Goal: Transaction & Acquisition: Purchase product/service

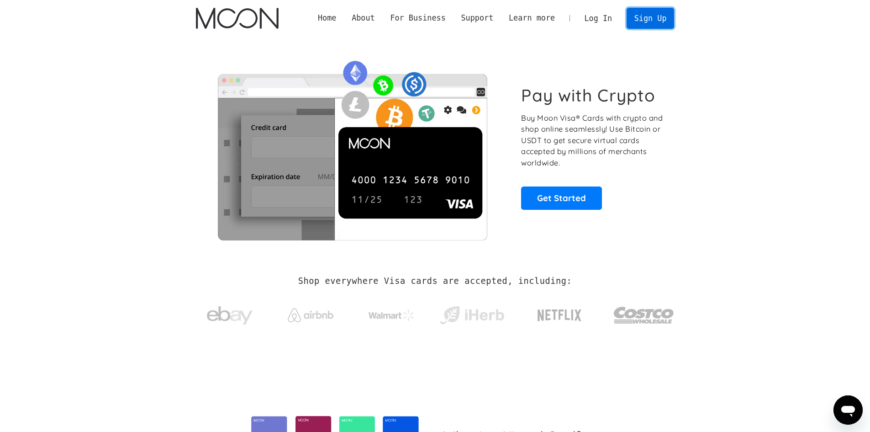
click at [648, 25] on link "Sign Up" at bounding box center [651, 18] width 48 height 21
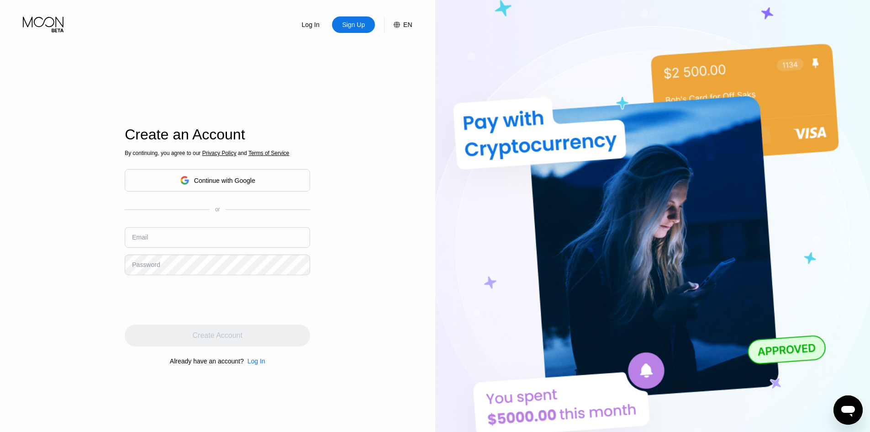
click at [226, 181] on div "Continue with Google" at bounding box center [224, 180] width 61 height 7
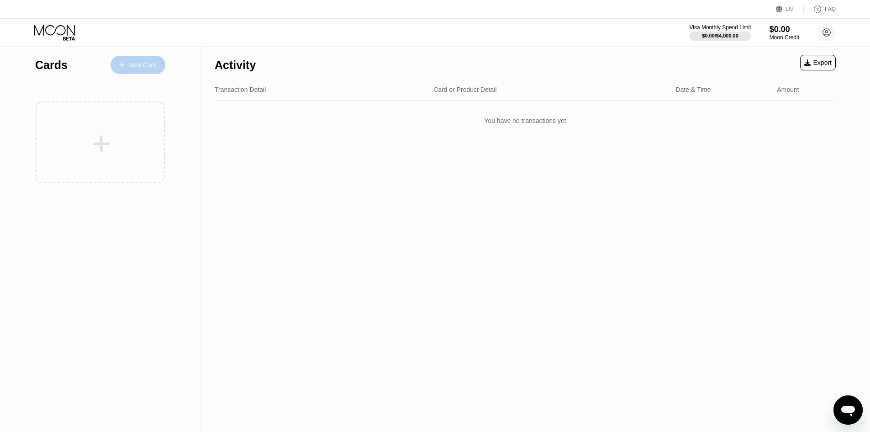
click at [143, 67] on div "New Card" at bounding box center [142, 65] width 28 height 8
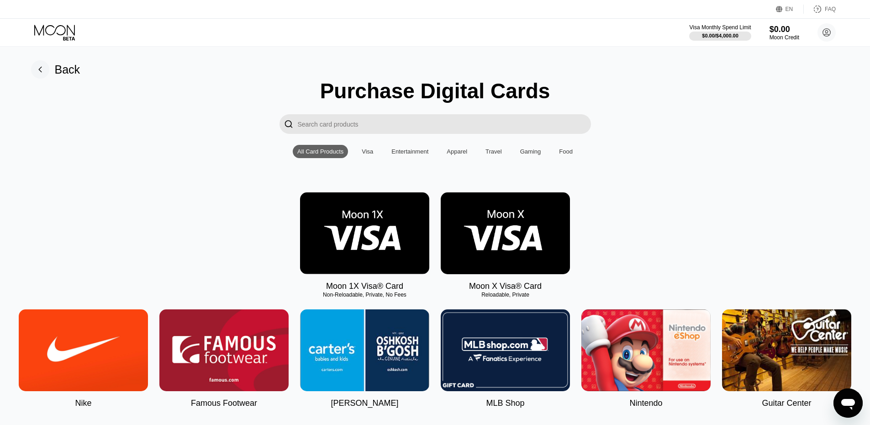
click at [528, 233] on img at bounding box center [505, 233] width 129 height 82
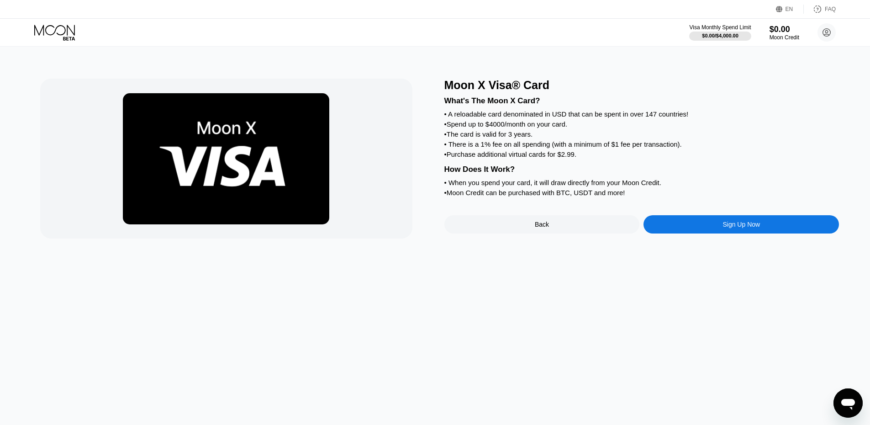
click at [690, 233] on div "Sign Up Now" at bounding box center [742, 224] width 196 height 18
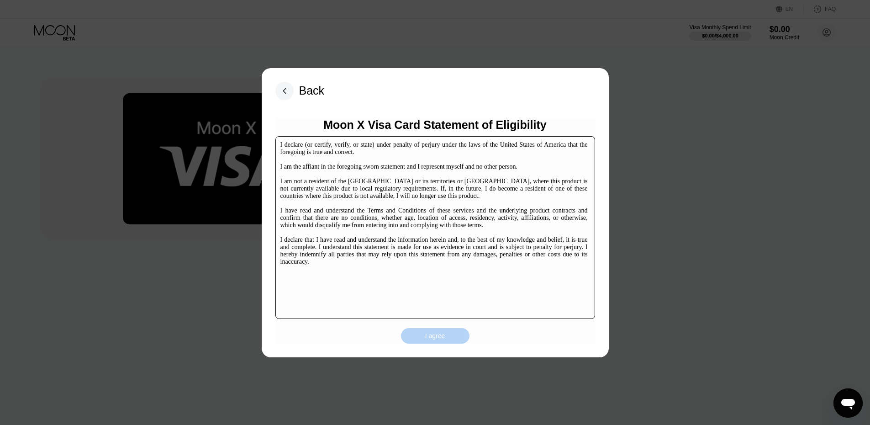
click at [444, 337] on div "I agree" at bounding box center [435, 336] width 20 height 8
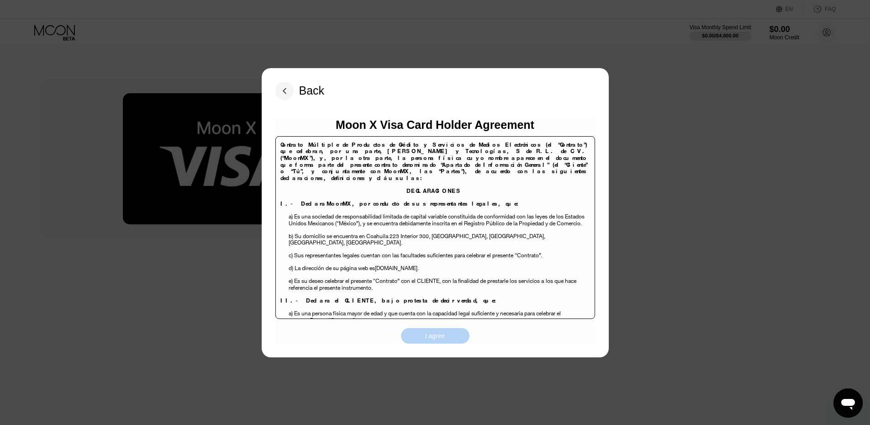
click at [450, 340] on div "I agree" at bounding box center [435, 336] width 69 height 16
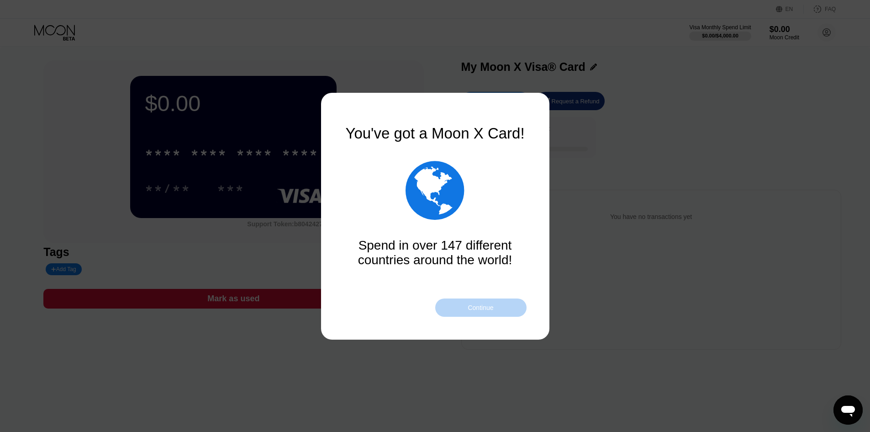
click at [477, 309] on div "Continue" at bounding box center [481, 307] width 26 height 7
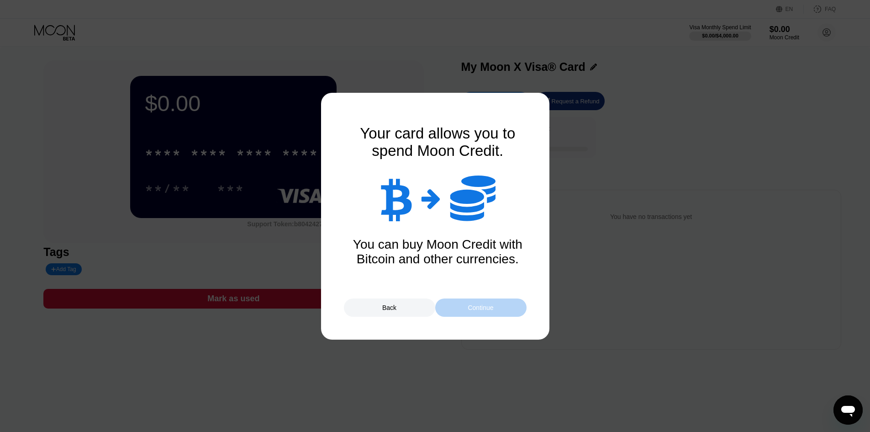
click at [477, 309] on div "Continue" at bounding box center [481, 307] width 26 height 7
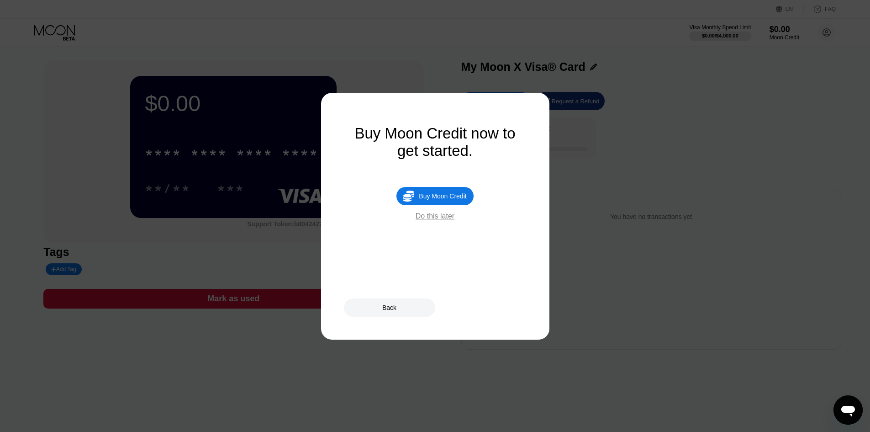
drag, startPoint x: 0, startPoint y: 0, endPoint x: 491, endPoint y: 239, distance: 545.9
drag, startPoint x: 491, startPoint y: 239, endPoint x: 359, endPoint y: 175, distance: 146.1
click at [359, 175] on div "Buy Moon Credit now to get started.  Buy Moon Credit Do this later" at bounding box center [435, 172] width 183 height 95
click at [450, 200] on div "Buy Moon Credit" at bounding box center [443, 195] width 48 height 7
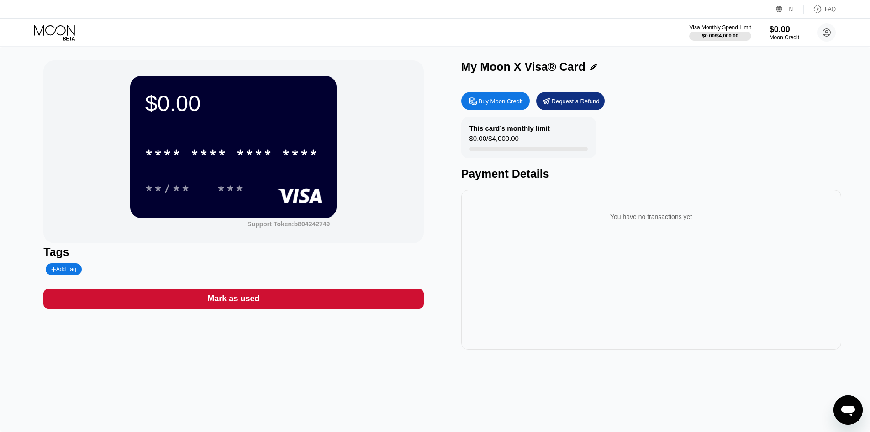
type input "0"
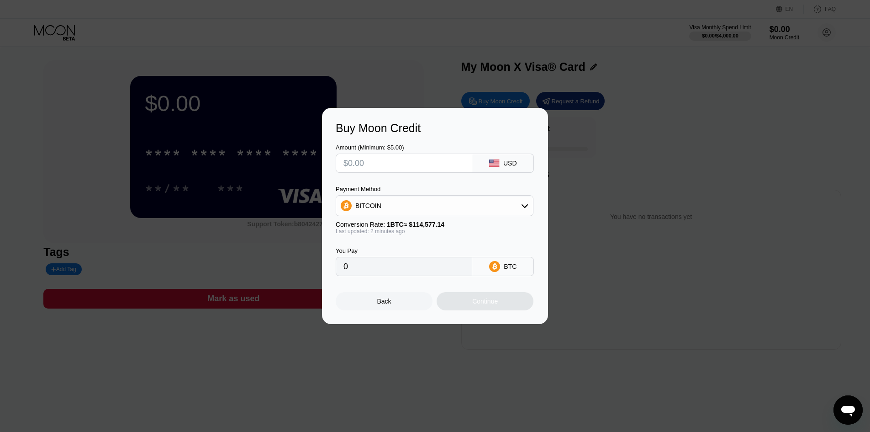
click at [418, 168] on input "text" at bounding box center [404, 163] width 121 height 18
type input "$16"
type input "0.00013965"
type input "$16"
click at [426, 211] on div "BITCOIN" at bounding box center [434, 205] width 197 height 18
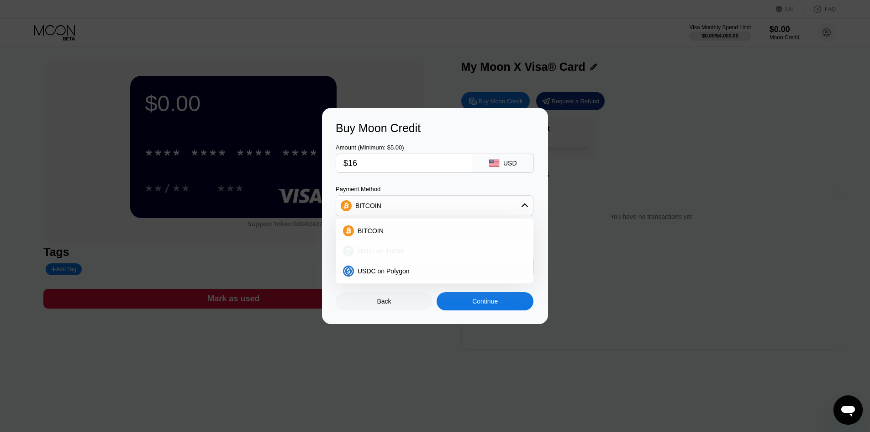
click at [385, 248] on span "USDT on TRON" at bounding box center [381, 250] width 46 height 7
type input "16.16"
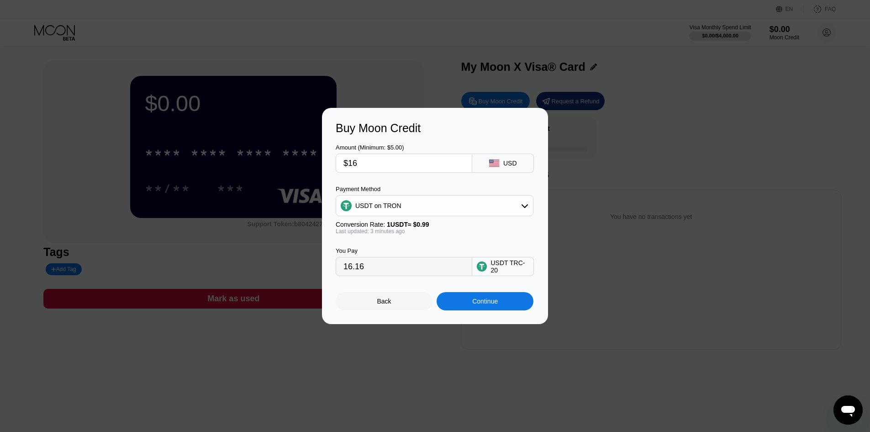
click at [500, 215] on div "USDT on TRON" at bounding box center [434, 205] width 197 height 18
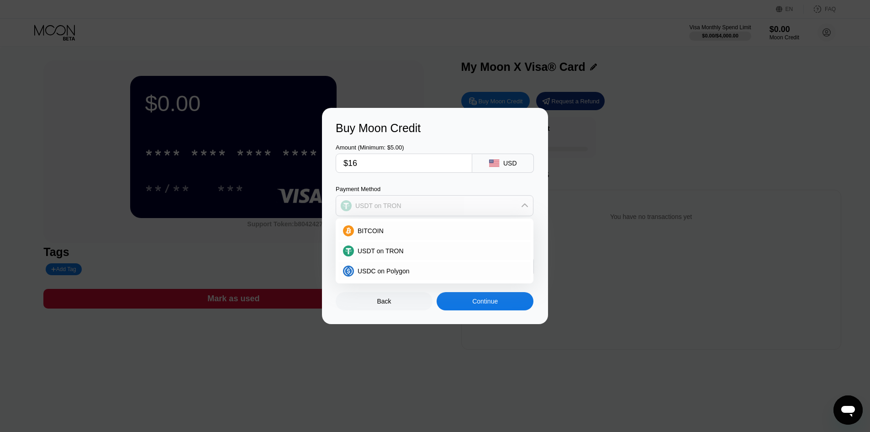
click at [503, 212] on div "USDT on TRON" at bounding box center [434, 205] width 197 height 18
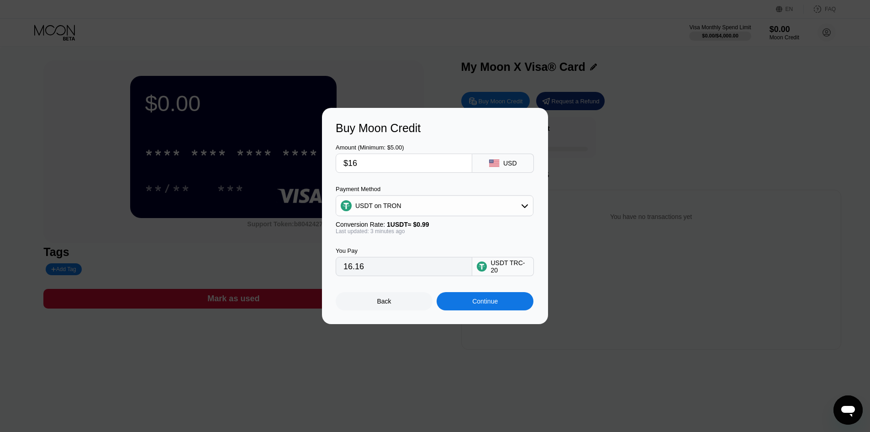
click at [513, 306] on div "Continue" at bounding box center [485, 301] width 97 height 18
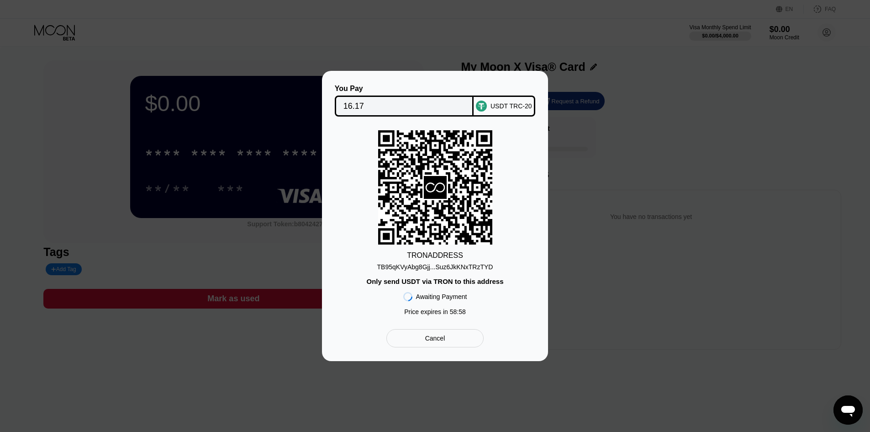
click at [394, 266] on div "TB95qKVyAbg8Gjj...Suz6JkKNxTRzTYD" at bounding box center [435, 266] width 116 height 7
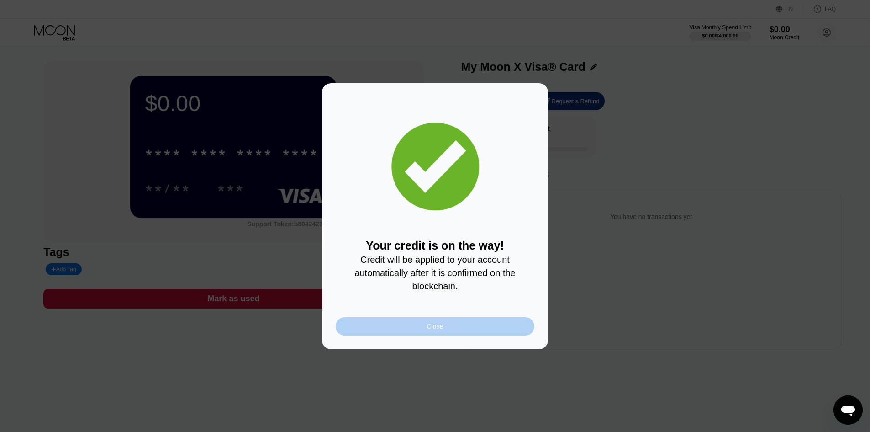
click at [417, 333] on div "Close" at bounding box center [435, 326] width 199 height 18
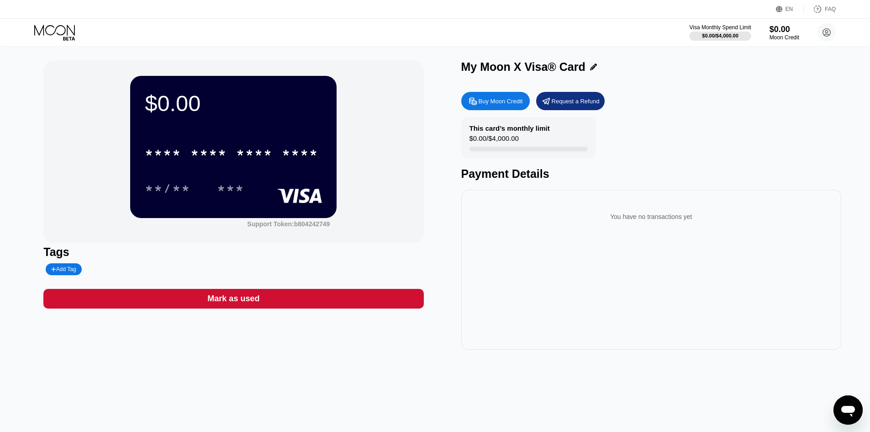
click at [228, 153] on div "* * * * * * * * * * * * ****" at bounding box center [231, 152] width 185 height 23
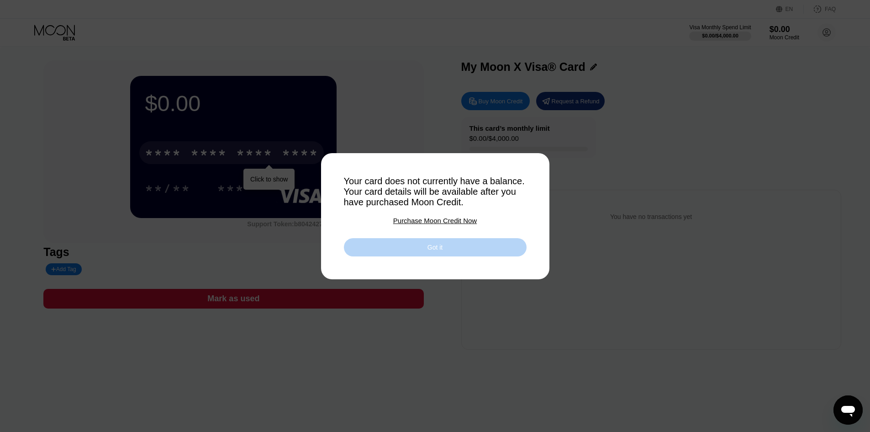
click at [428, 249] on div "Got it" at bounding box center [435, 247] width 15 height 8
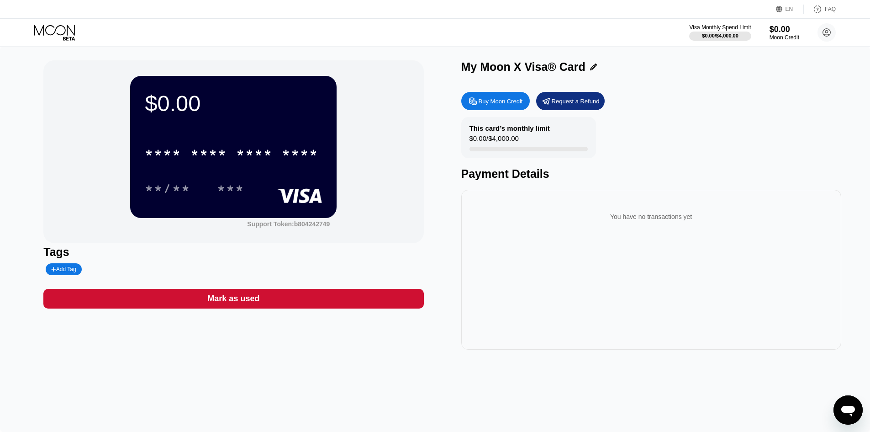
click at [521, 322] on div "You have no transactions yet" at bounding box center [651, 270] width 380 height 160
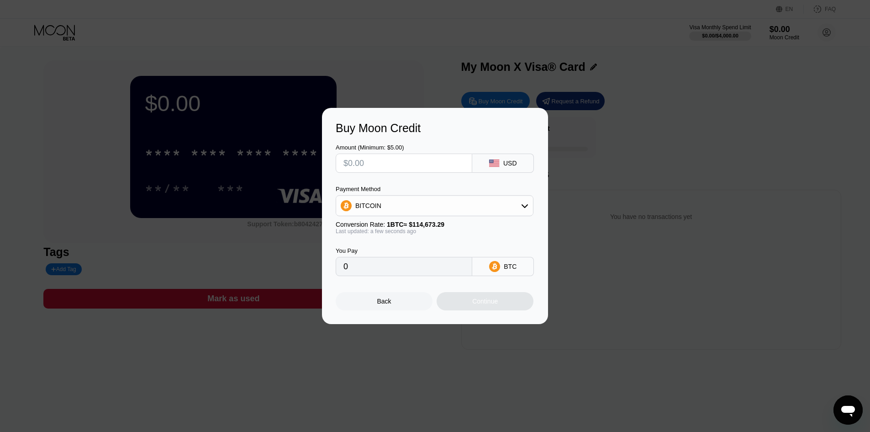
click at [705, 238] on div "Buy Moon Credit Amount (Minimum: $5.00) USD Payment Method BITCOIN Conversion R…" at bounding box center [435, 216] width 870 height 216
click at [726, 133] on div "Buy Moon Credit Amount (Minimum: $5.00) USD Payment Method BITCOIN Conversion R…" at bounding box center [435, 216] width 870 height 216
click at [385, 309] on div "Back" at bounding box center [384, 301] width 97 height 18
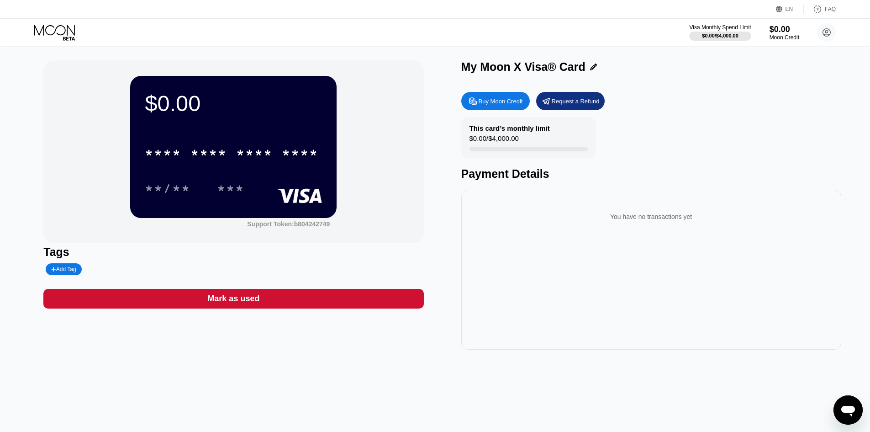
click at [50, 28] on icon at bounding box center [55, 33] width 42 height 16
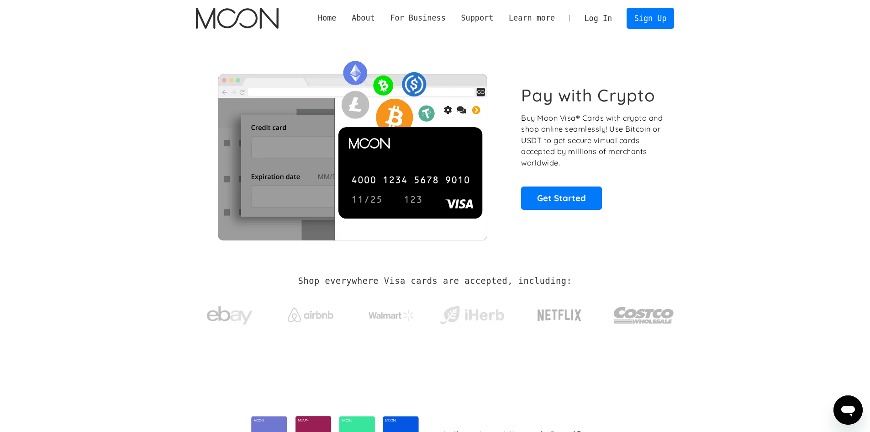
click at [611, 16] on link "Log In" at bounding box center [598, 18] width 43 height 20
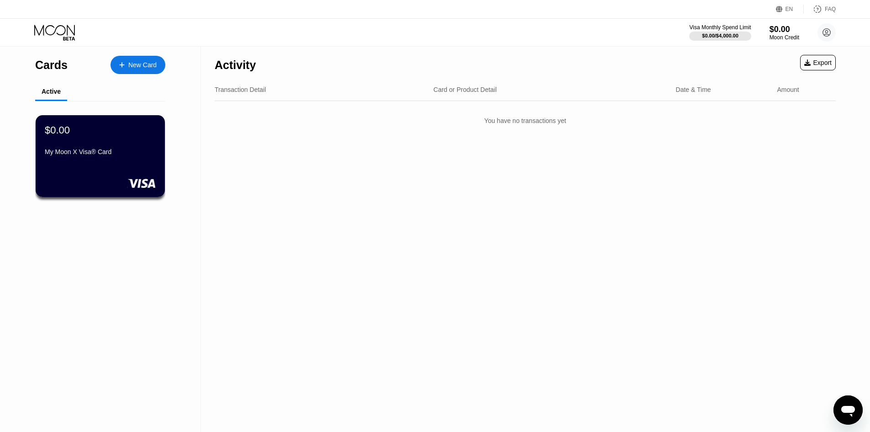
click at [791, 42] on div "Visa Monthly Spend Limit $0.00 / $4,000.00 $0.00 Moon Credit [PERSON_NAME] [EMA…" at bounding box center [435, 32] width 870 height 27
click at [781, 32] on div "$0.00" at bounding box center [784, 29] width 31 height 10
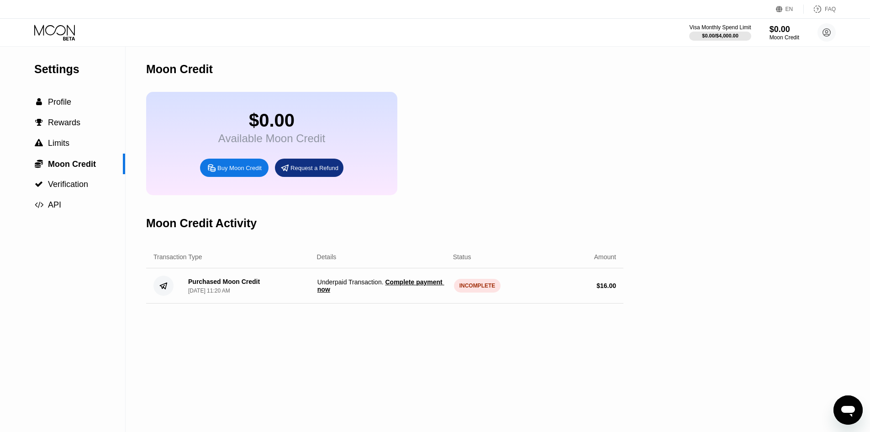
click at [473, 292] on div "INCOMPLETE" at bounding box center [477, 286] width 47 height 14
click at [427, 293] on span "Complete payment now" at bounding box center [380, 285] width 127 height 15
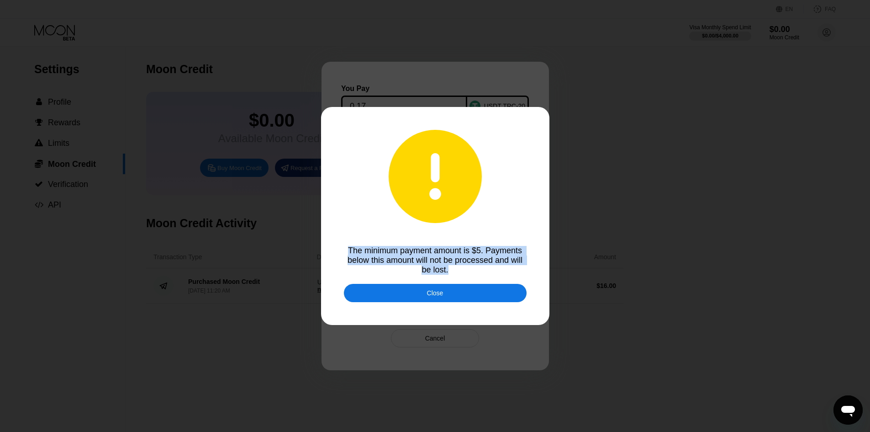
drag, startPoint x: 462, startPoint y: 275, endPoint x: 340, endPoint y: 251, distance: 124.7
click at [340, 251] on div "The minimum payment amount is $5. Payments below this amount will not be proces…" at bounding box center [435, 216] width 870 height 432
copy div "The minimum payment amount is $5. Payments below this amount will not be proces…"
click at [439, 301] on div "Close" at bounding box center [435, 293] width 183 height 18
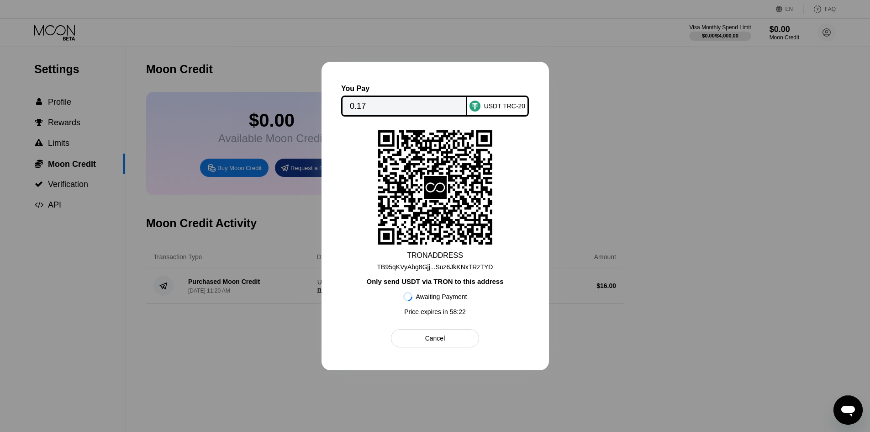
click at [445, 265] on div "TB95qKVyAbg8Gjj...Suz6JkKNxTRzTYD" at bounding box center [435, 266] width 116 height 7
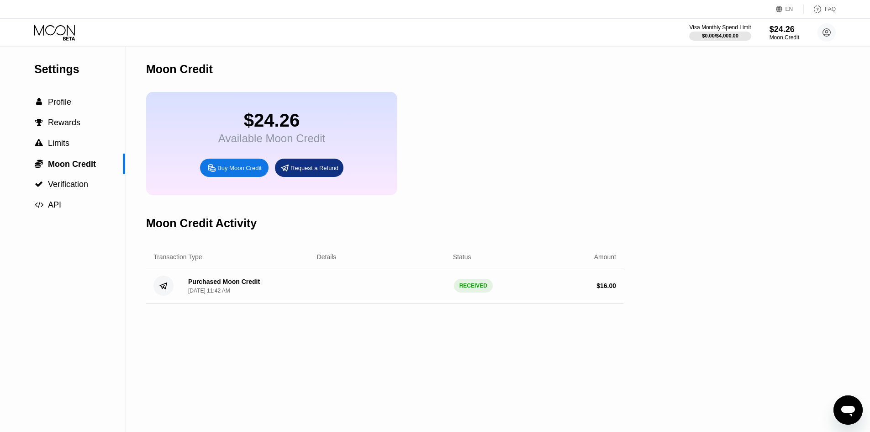
click at [562, 90] on div "Moon Credit" at bounding box center [384, 69] width 477 height 45
click at [75, 188] on span "Verification" at bounding box center [68, 184] width 40 height 9
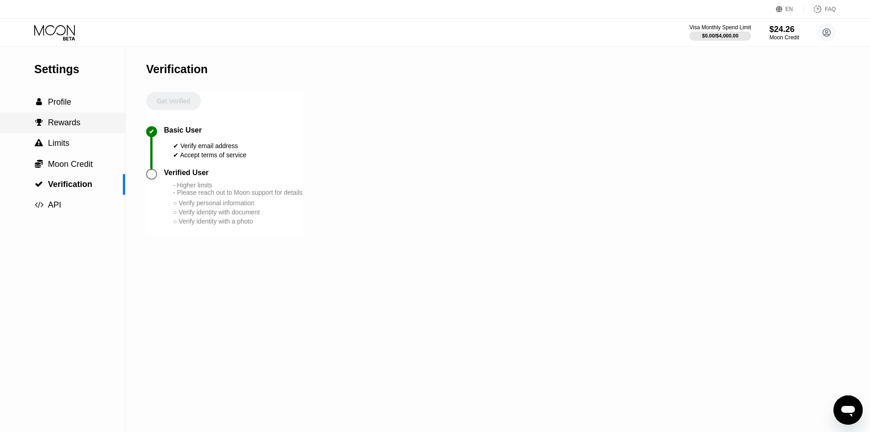
click at [67, 123] on span "Rewards" at bounding box center [64, 122] width 32 height 9
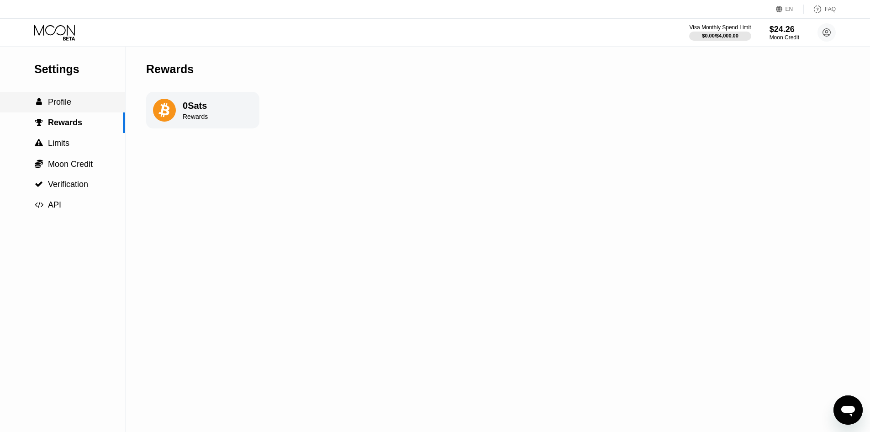
click at [73, 105] on div " Profile" at bounding box center [62, 102] width 125 height 10
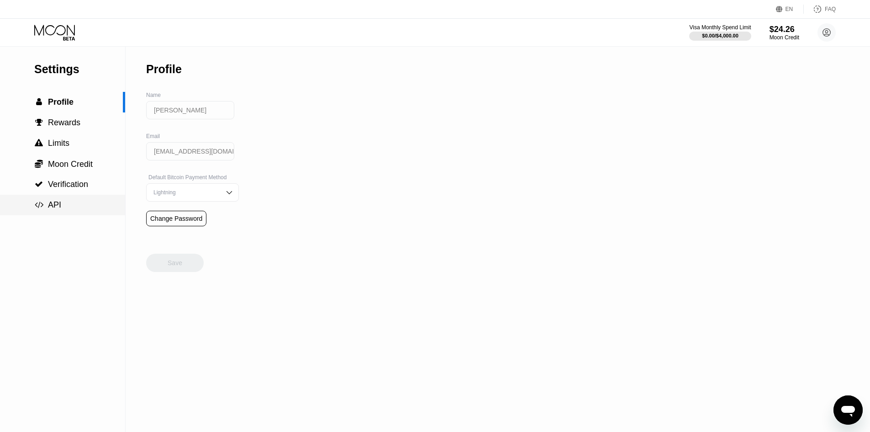
click at [63, 213] on div " API" at bounding box center [62, 205] width 125 height 21
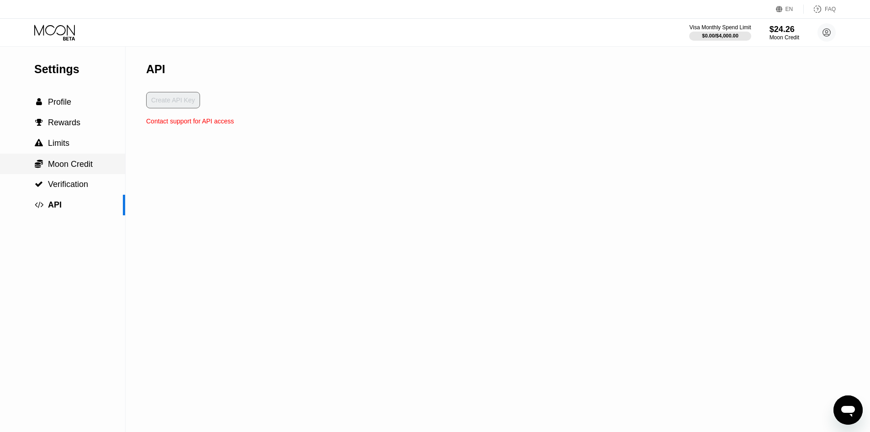
click at [56, 169] on span "Moon Credit" at bounding box center [70, 163] width 45 height 9
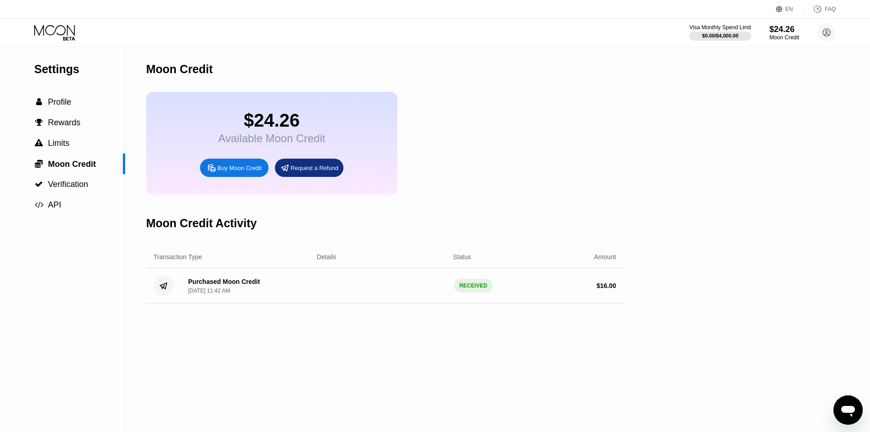
click at [61, 37] on icon at bounding box center [55, 33] width 42 height 16
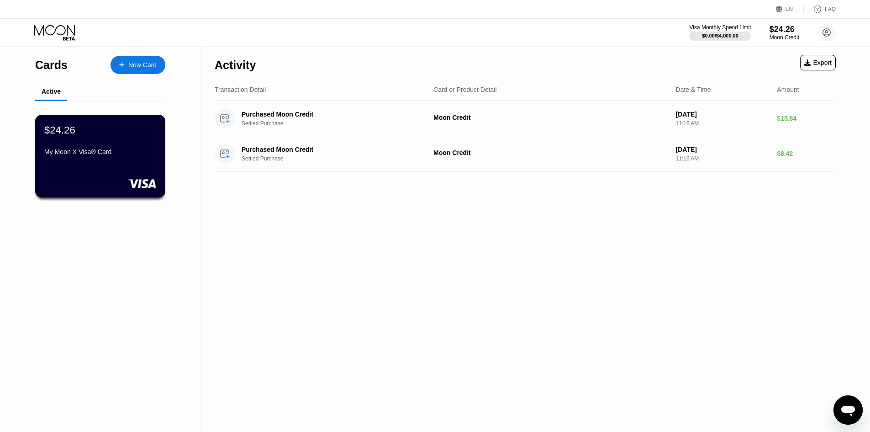
click at [108, 170] on div "$24.26 My Moon X Visa® Card" at bounding box center [100, 156] width 131 height 83
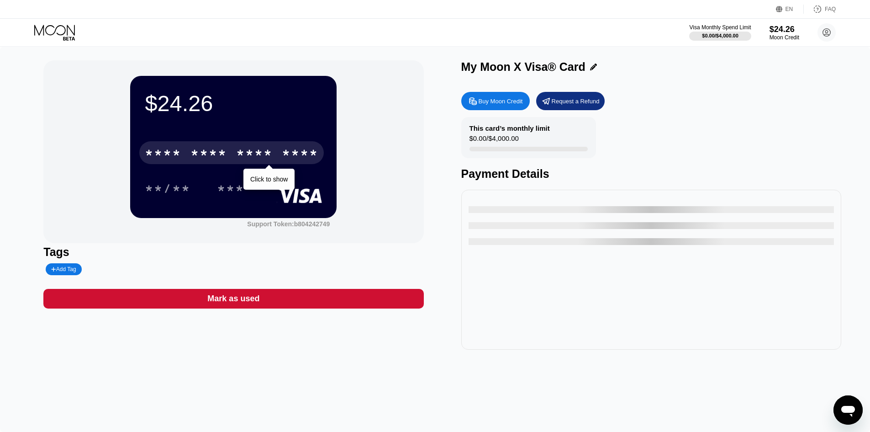
click at [217, 144] on div "* * * * * * * * * * * * ****" at bounding box center [231, 152] width 185 height 23
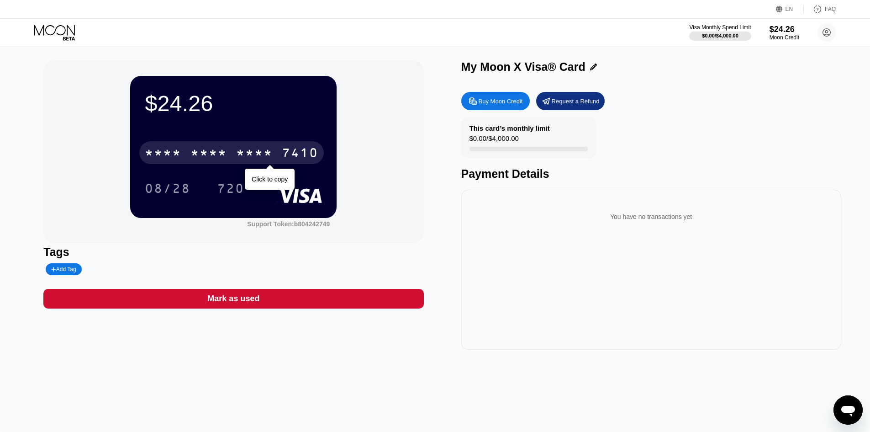
click at [226, 153] on div "* * * *" at bounding box center [208, 154] width 37 height 15
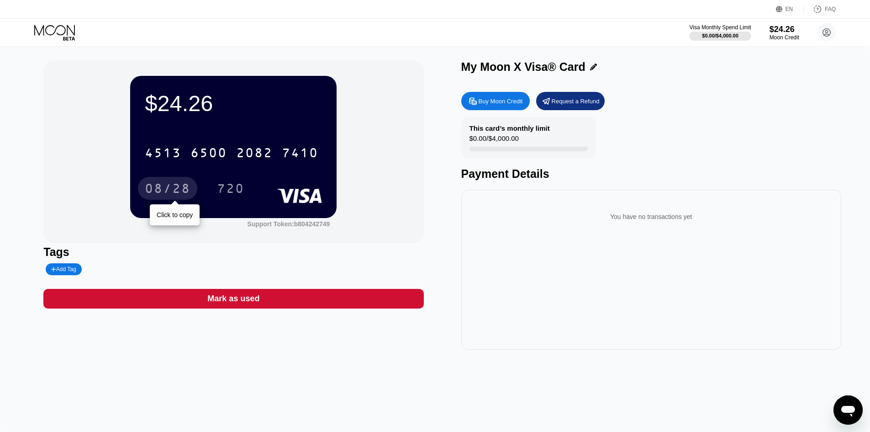
click at [168, 194] on div "08/28" at bounding box center [168, 189] width 46 height 15
click at [243, 188] on div "720" at bounding box center [230, 189] width 27 height 15
click at [66, 34] on icon at bounding box center [55, 33] width 42 height 16
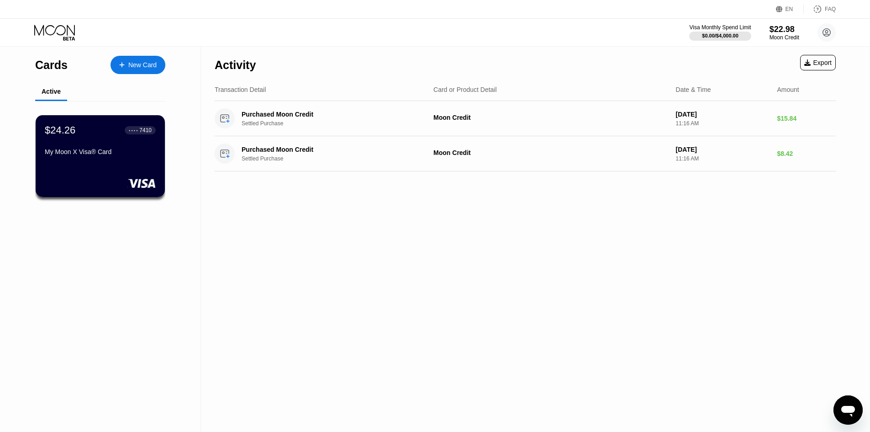
click at [406, 277] on div "Activity Export Transaction Detail Card or Product Detail Date & Time Amount Pu…" at bounding box center [525, 239] width 649 height 385
